Goal: Task Accomplishment & Management: Use online tool/utility

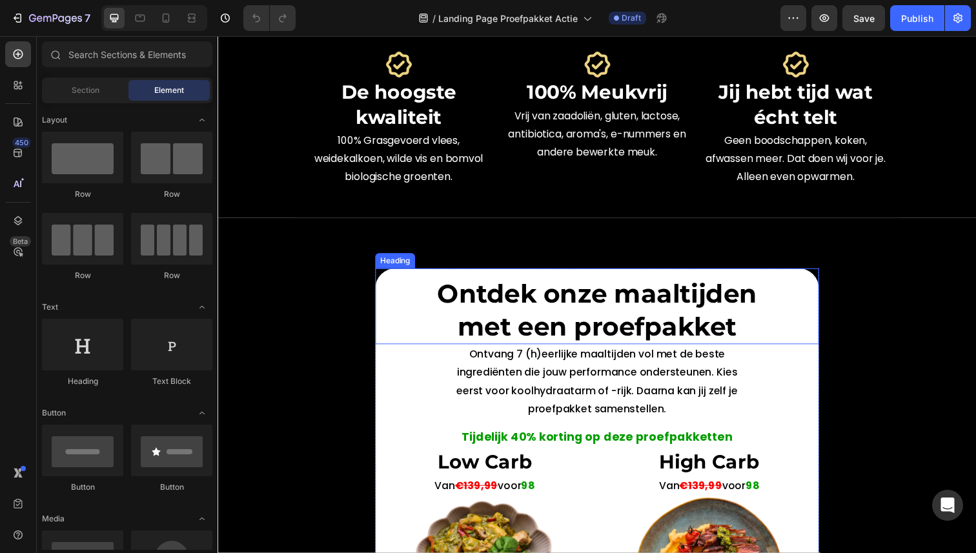
scroll to position [439, 0]
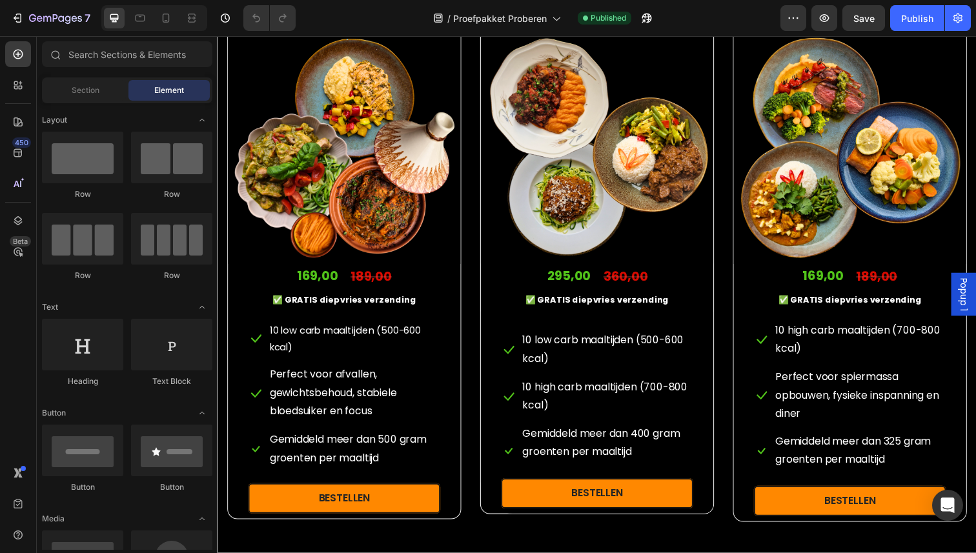
scroll to position [951, 0]
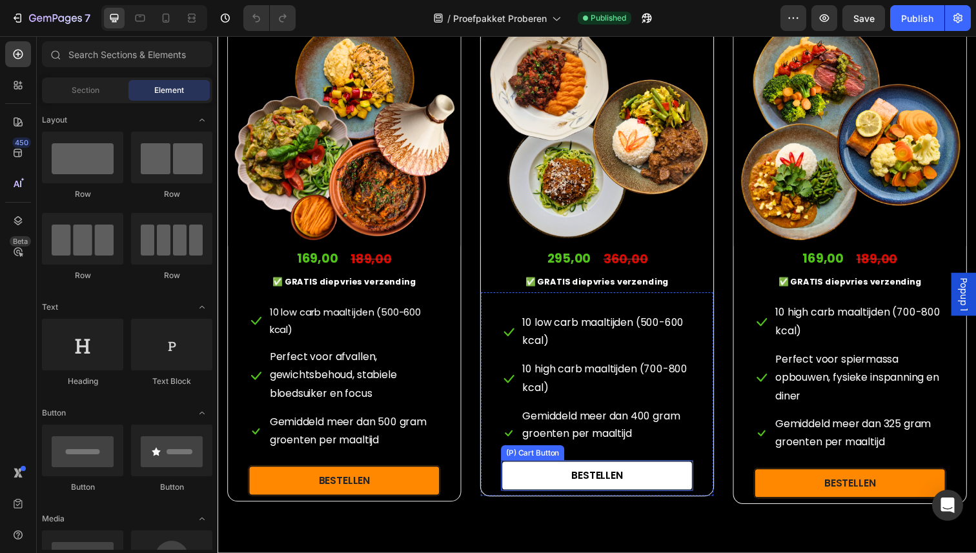
click at [616, 494] on button "BESTELLEN" at bounding box center [604, 485] width 196 height 31
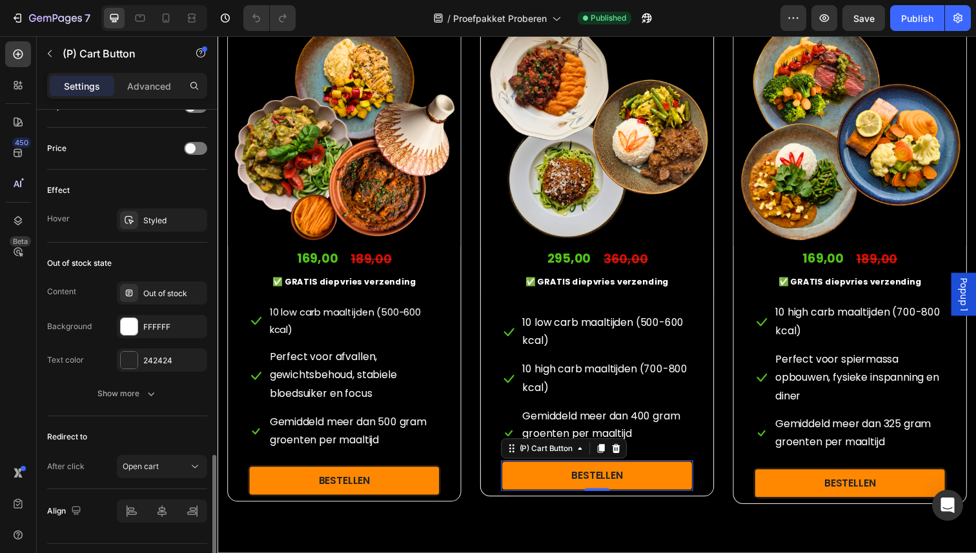
scroll to position [903, 0]
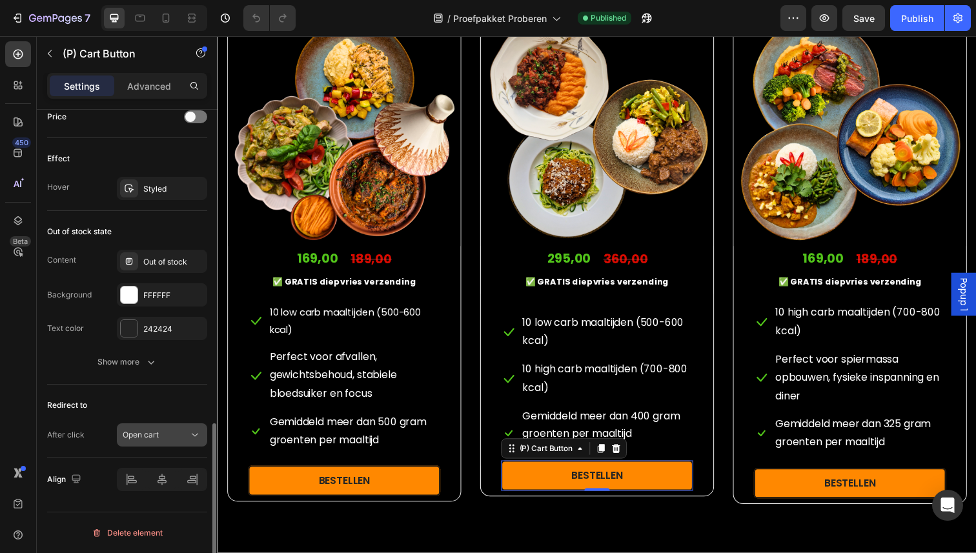
click at [146, 424] on button "Open cart" at bounding box center [162, 434] width 90 height 23
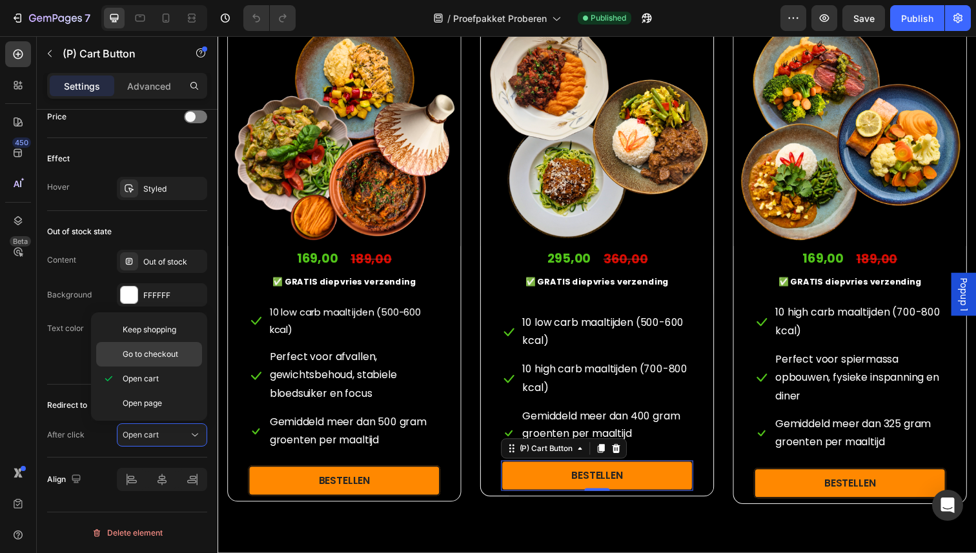
click at [144, 347] on div "Go to checkout" at bounding box center [149, 354] width 106 height 25
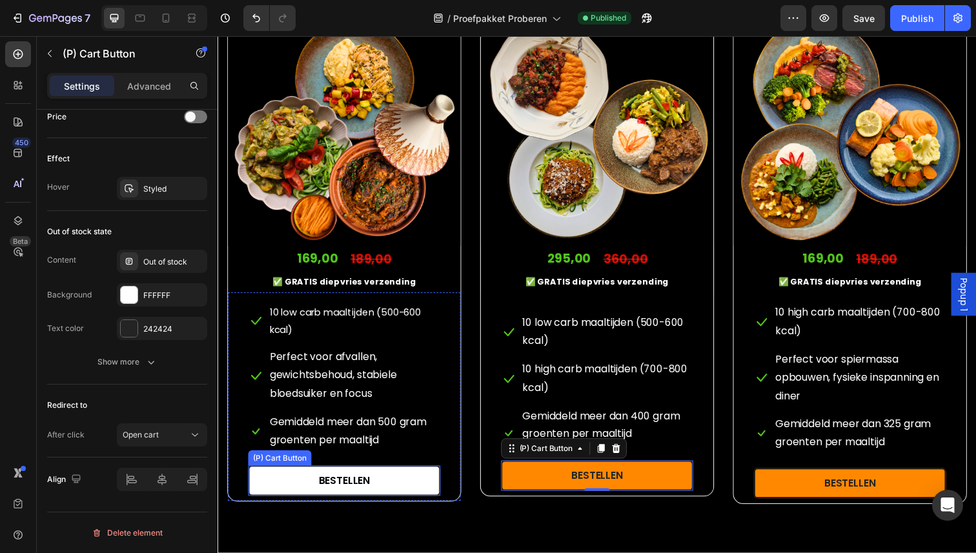
click at [284, 492] on button "BESTELLEN" at bounding box center [346, 490] width 196 height 31
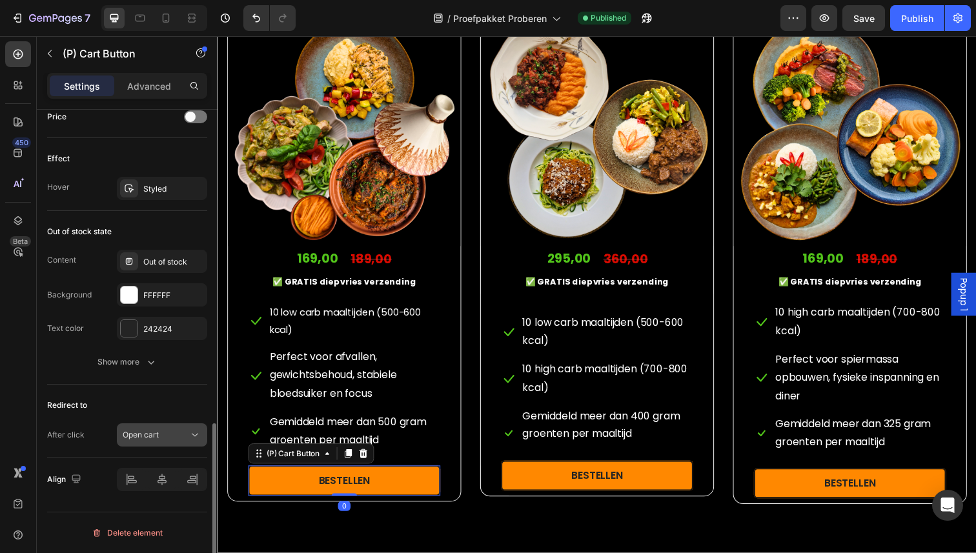
click at [147, 439] on span "Open cart" at bounding box center [141, 435] width 36 height 10
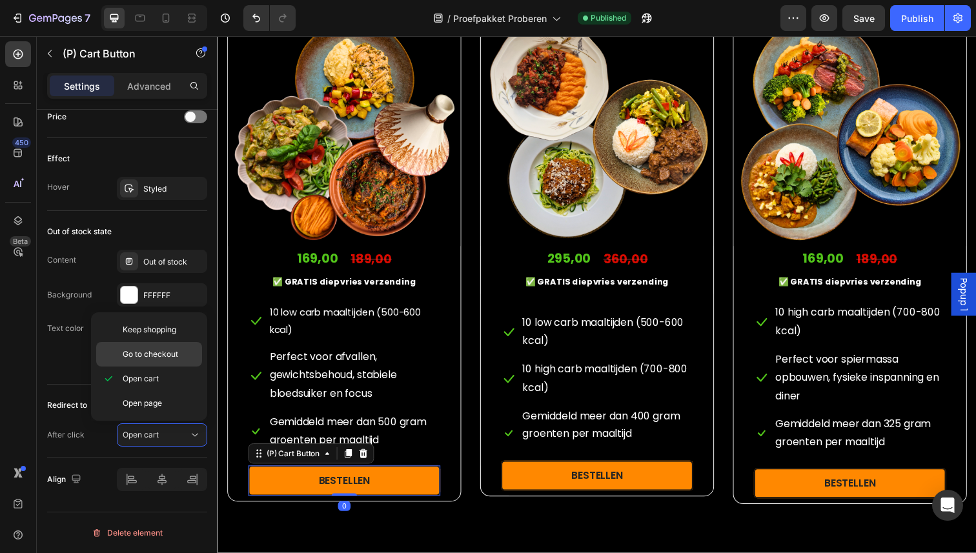
click at [154, 351] on span "Go to checkout" at bounding box center [150, 354] width 55 height 12
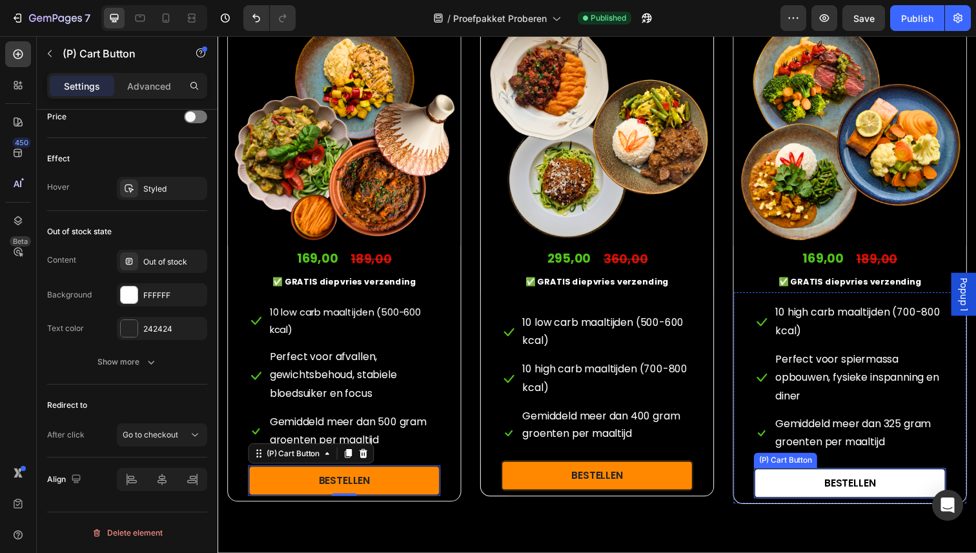
click at [802, 503] on button "BESTELLEN" at bounding box center [863, 492] width 196 height 31
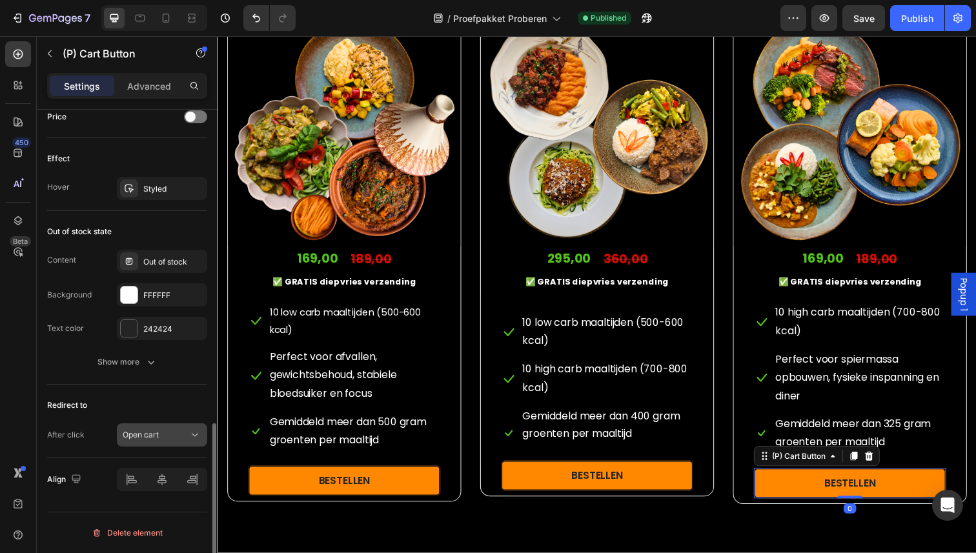
click at [160, 426] on button "Open cart" at bounding box center [162, 434] width 90 height 23
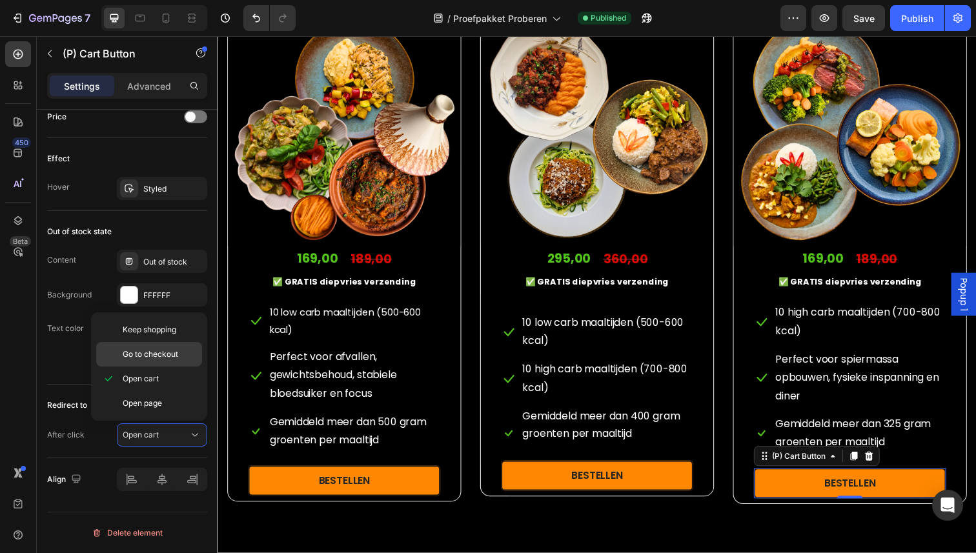
click at [160, 352] on span "Go to checkout" at bounding box center [150, 354] width 55 height 12
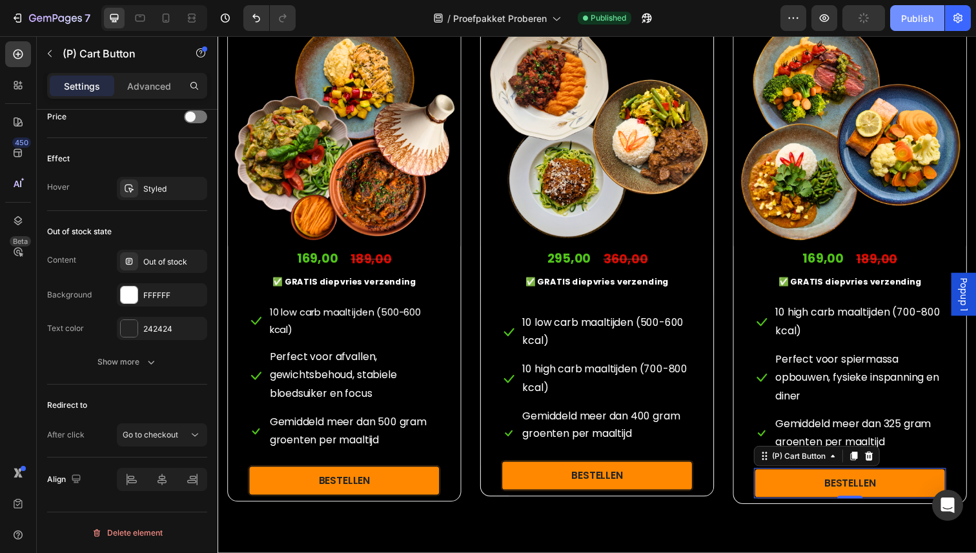
click at [920, 16] on div "Publish" at bounding box center [917, 19] width 32 height 14
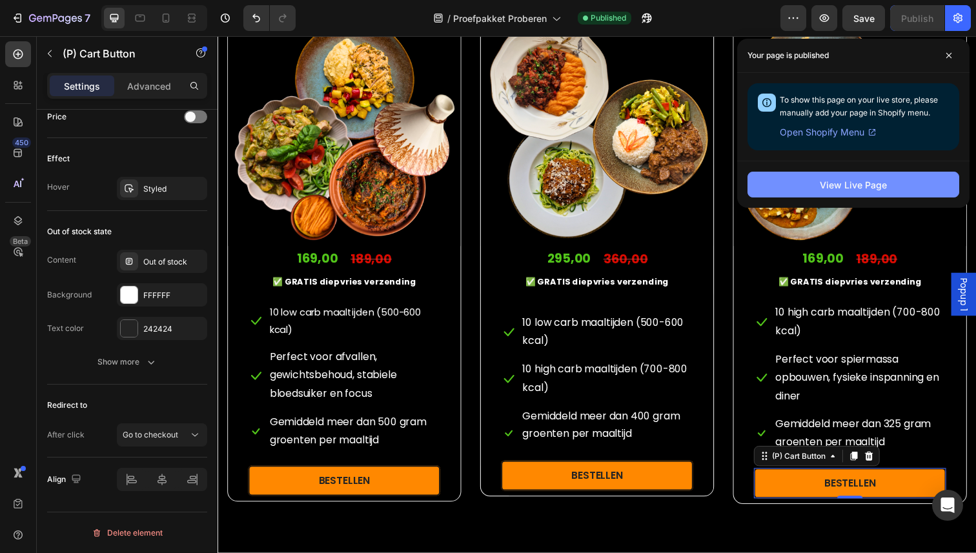
click at [841, 185] on div "View Live Page" at bounding box center [852, 185] width 67 height 14
